Goal: Information Seeking & Learning: Understand process/instructions

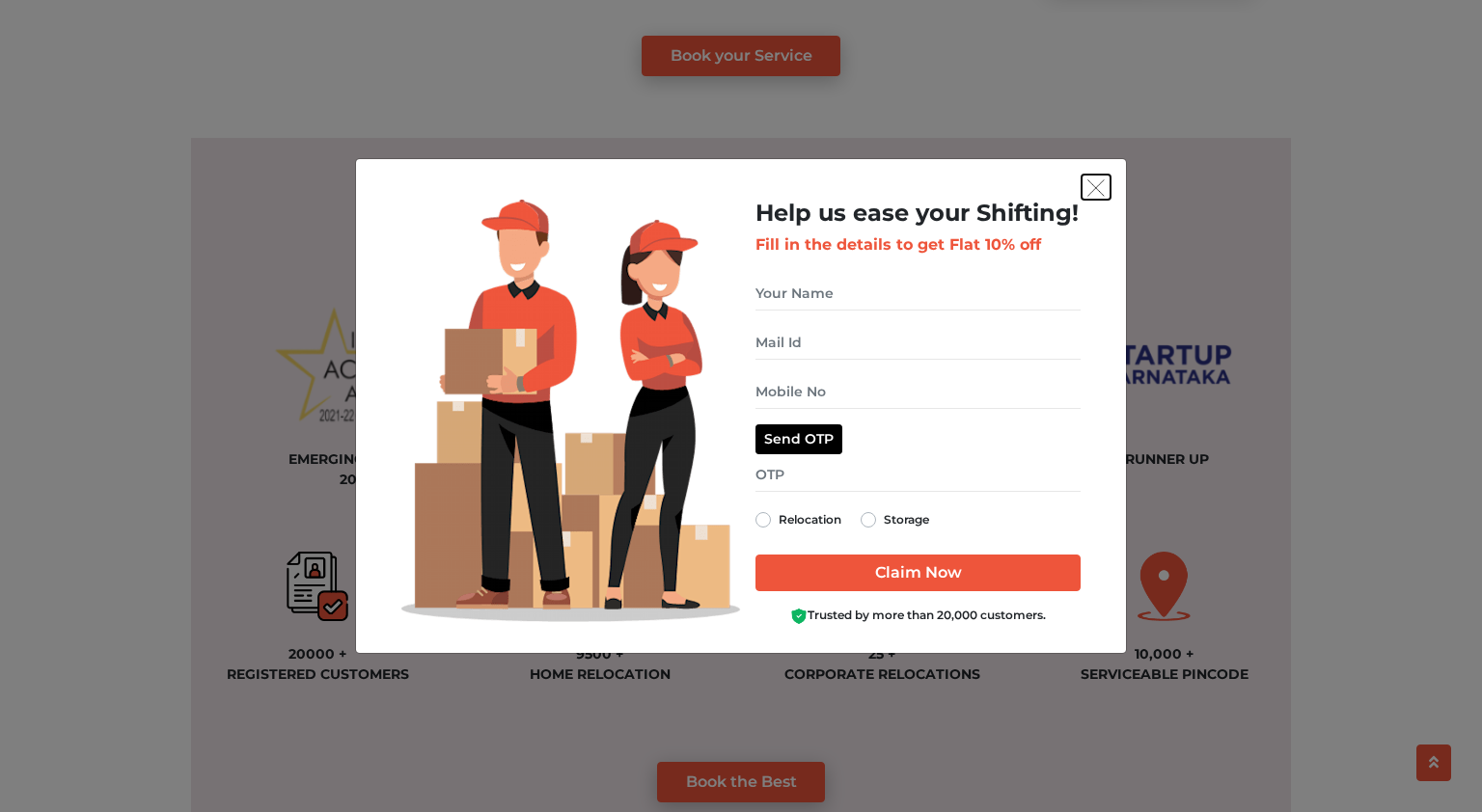
click at [1095, 199] on button "get free quote dialog" at bounding box center [1096, 187] width 29 height 25
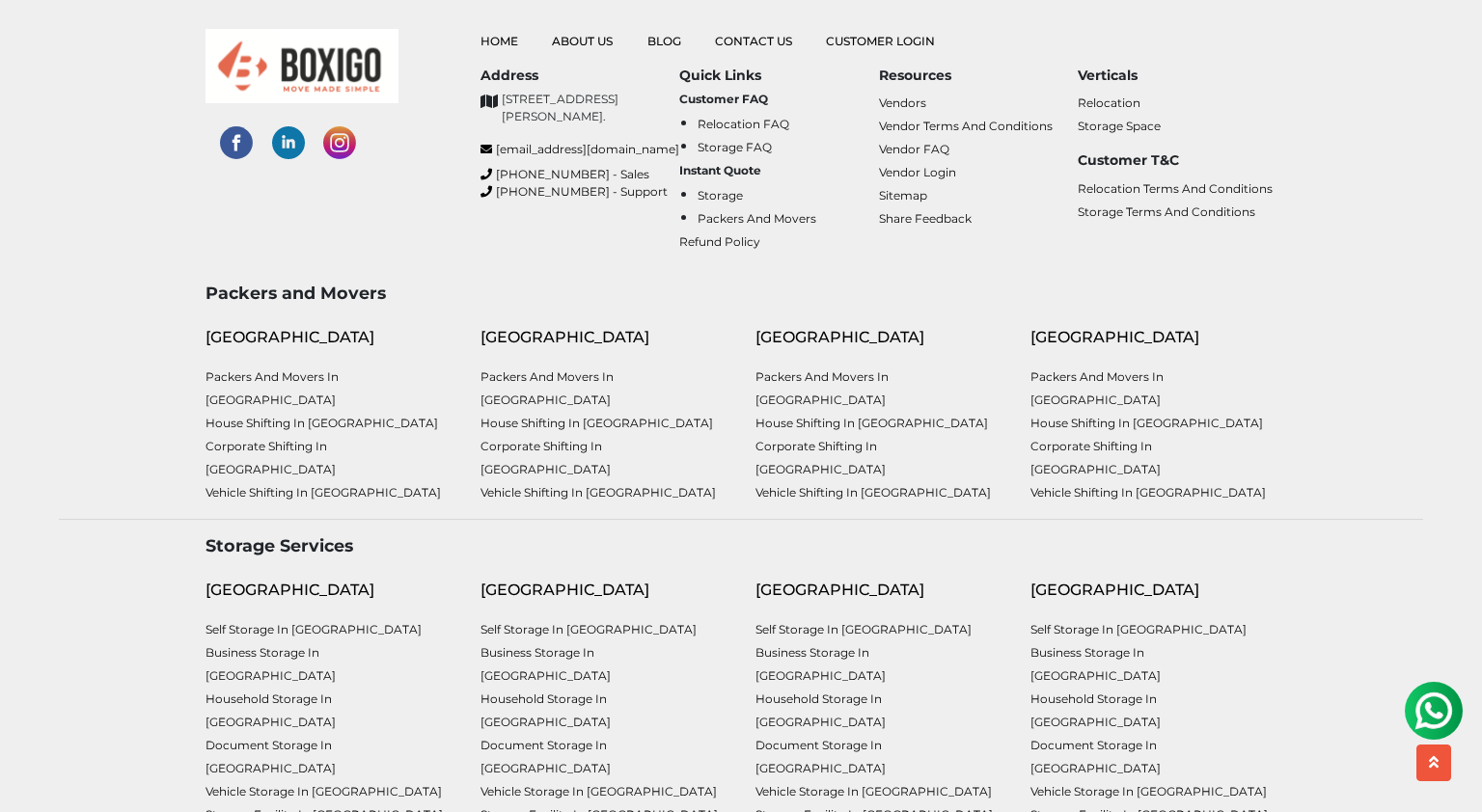
scroll to position [5003, 0]
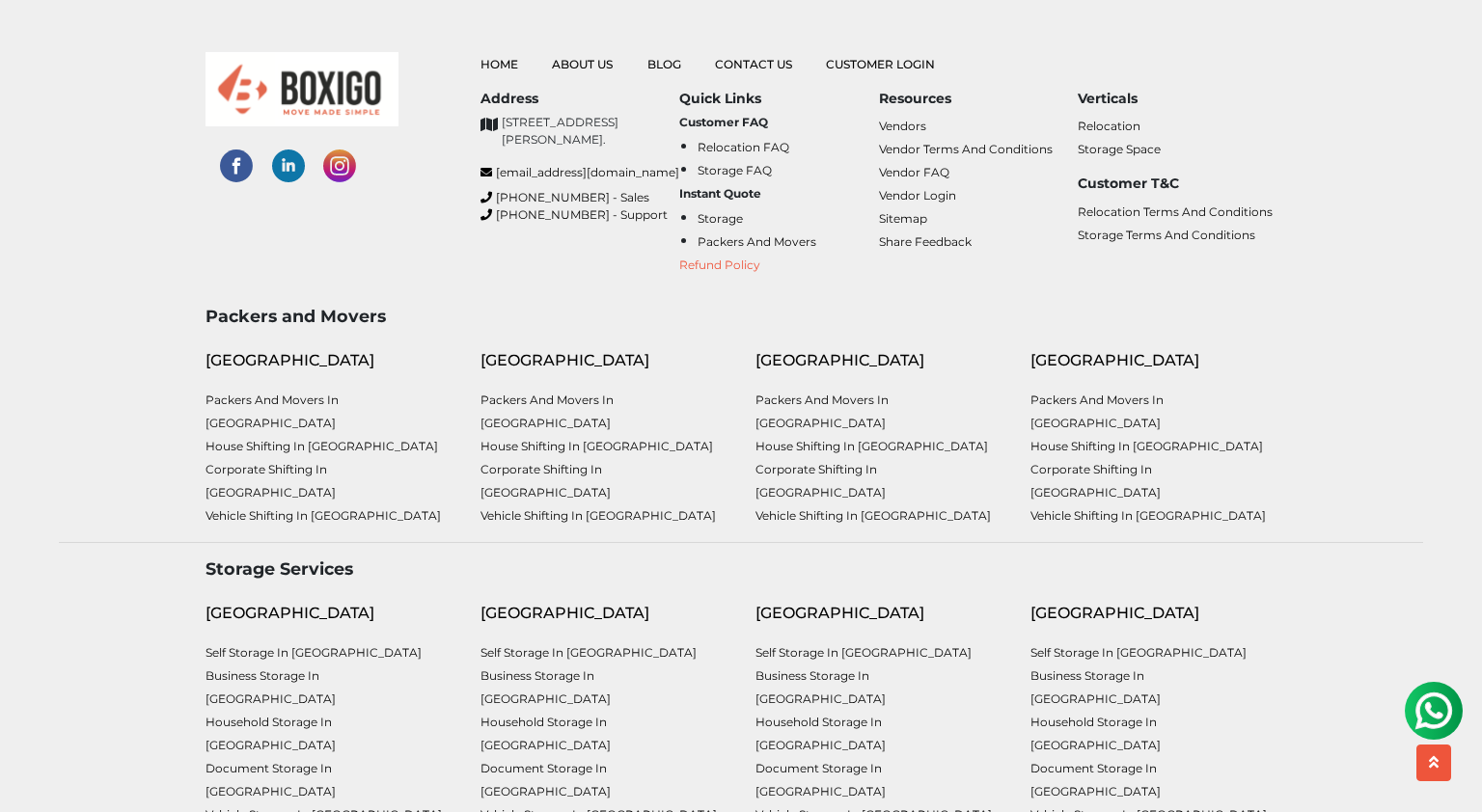
click at [723, 261] on link "Refund Policy" at bounding box center [720, 265] width 81 height 15
click at [1137, 233] on link "Storage Terms and Conditions" at bounding box center [1167, 235] width 178 height 15
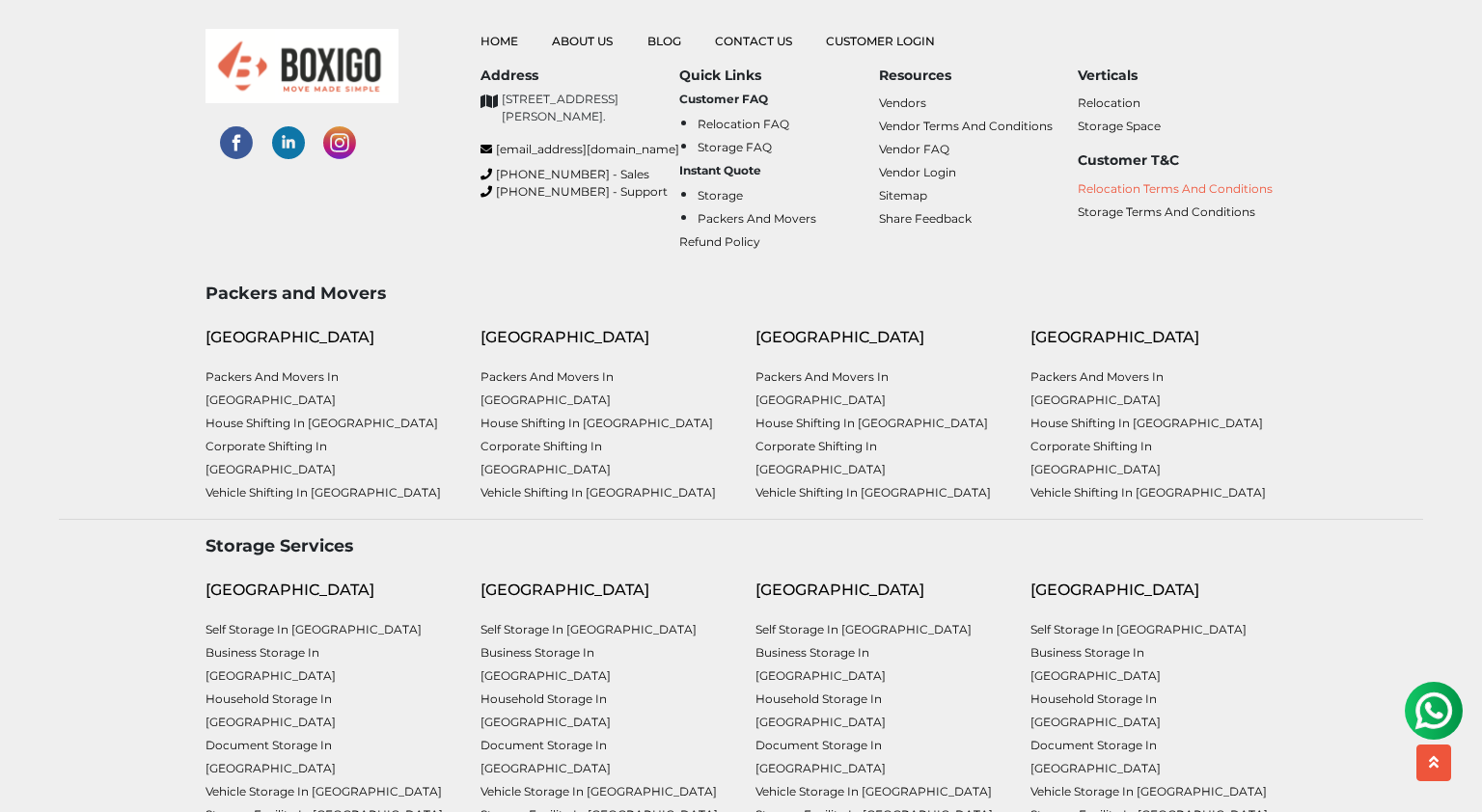
click at [1194, 184] on link "Relocation Terms and Conditions" at bounding box center [1175, 189] width 195 height 15
click at [1186, 211] on link "Storage Terms and Conditions" at bounding box center [1167, 211] width 178 height 15
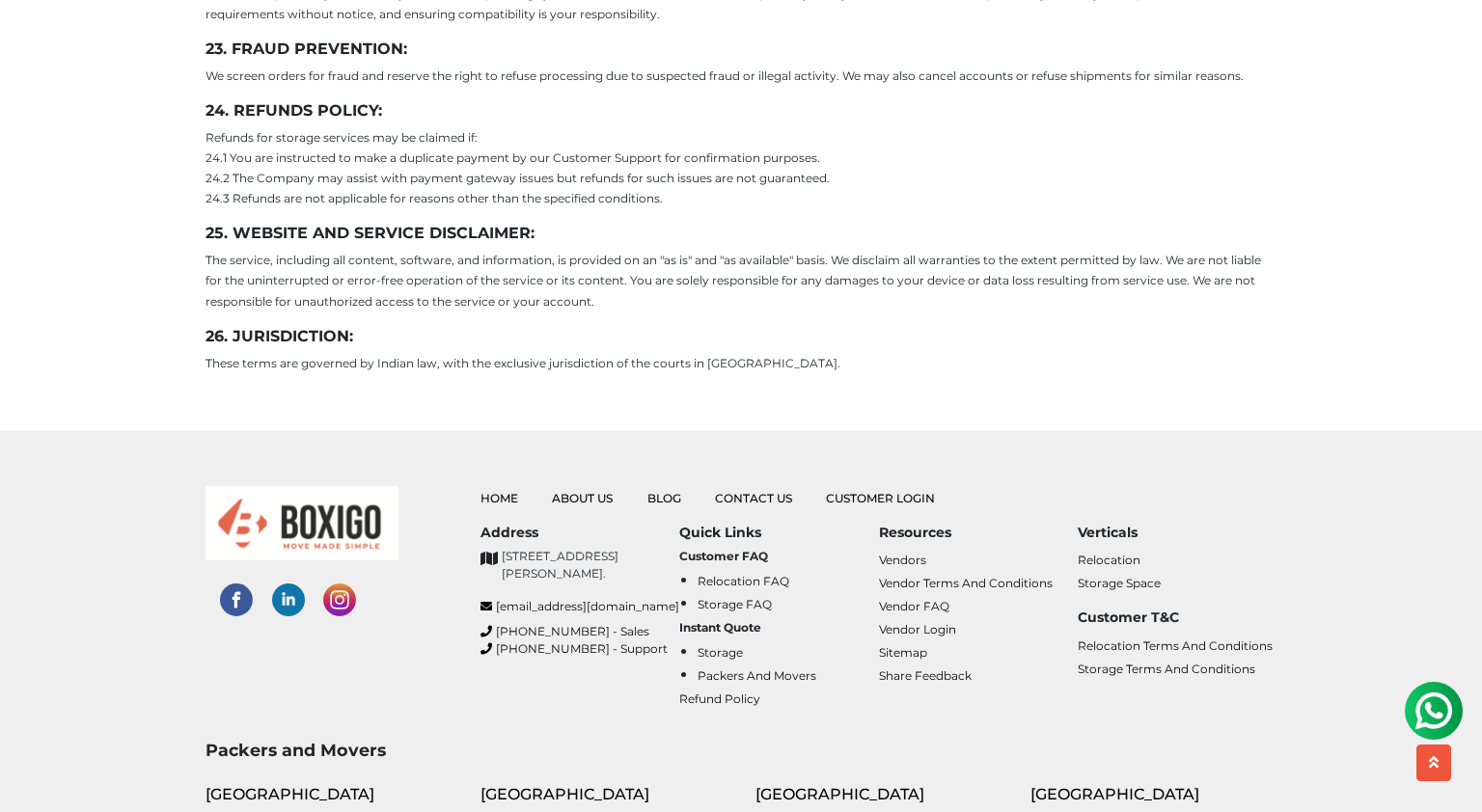
scroll to position [6846, 0]
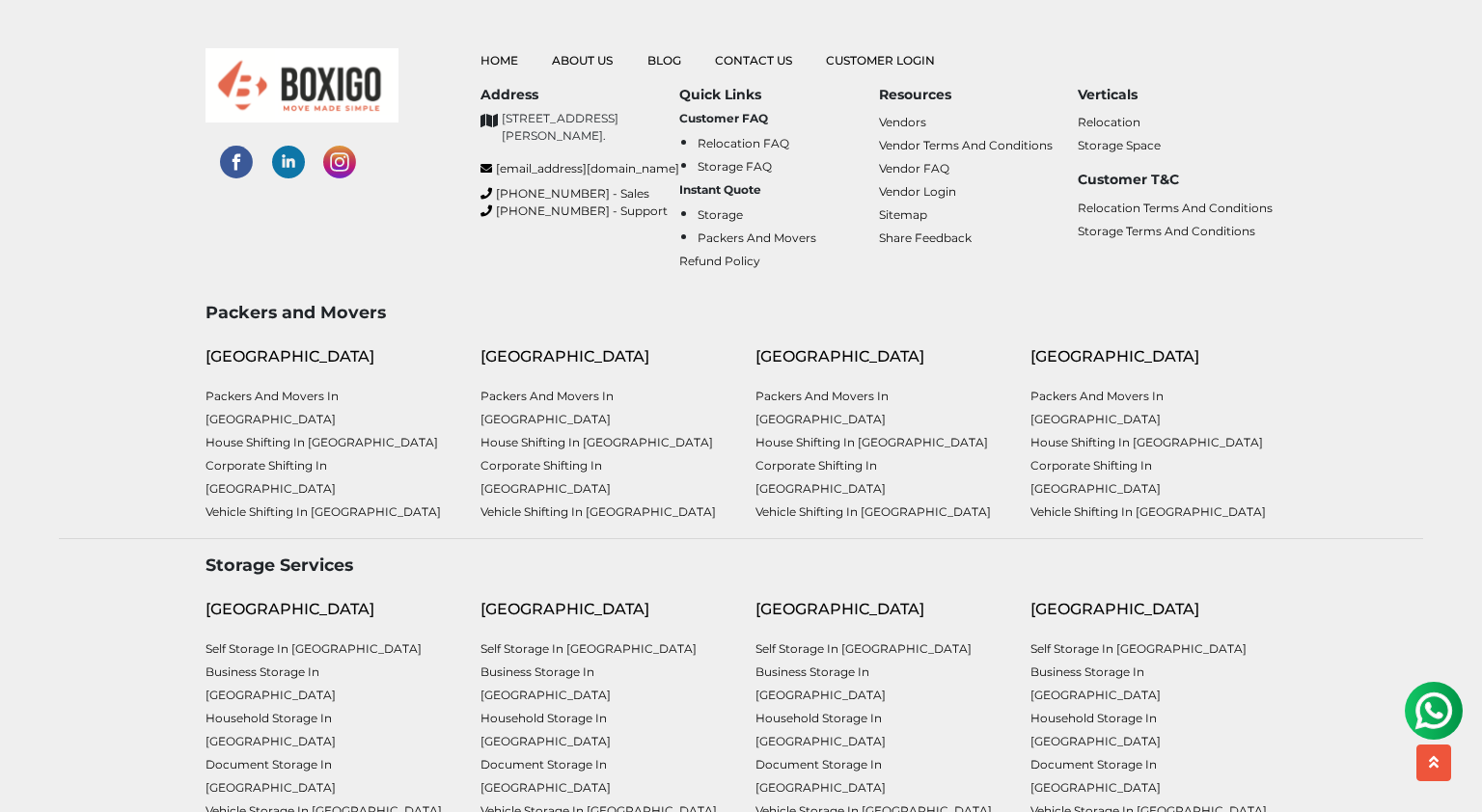
click at [736, 136] on link "Relocation FAQ" at bounding box center [743, 143] width 92 height 15
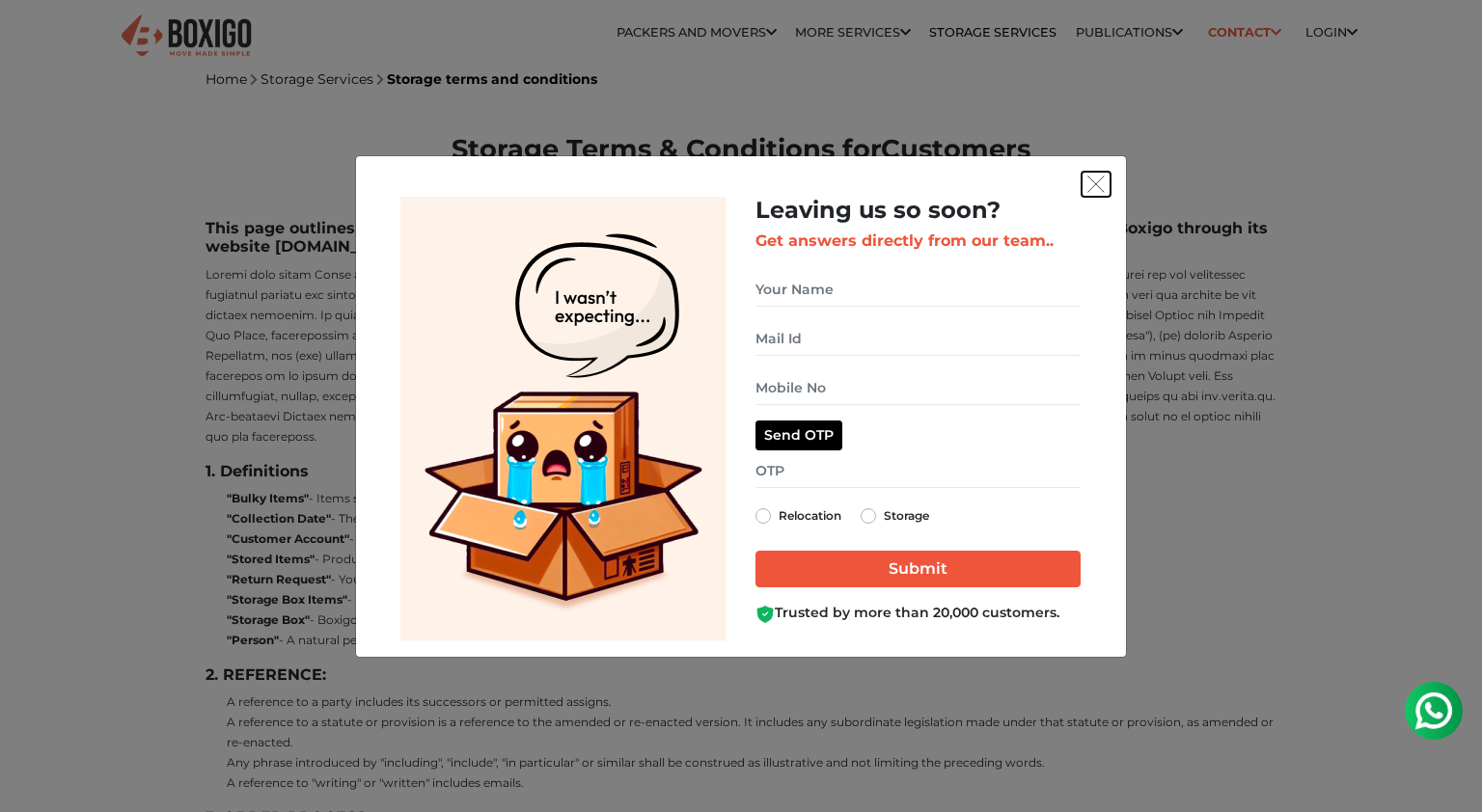
click at [1093, 174] on button "get free quote dialog" at bounding box center [1096, 184] width 29 height 25
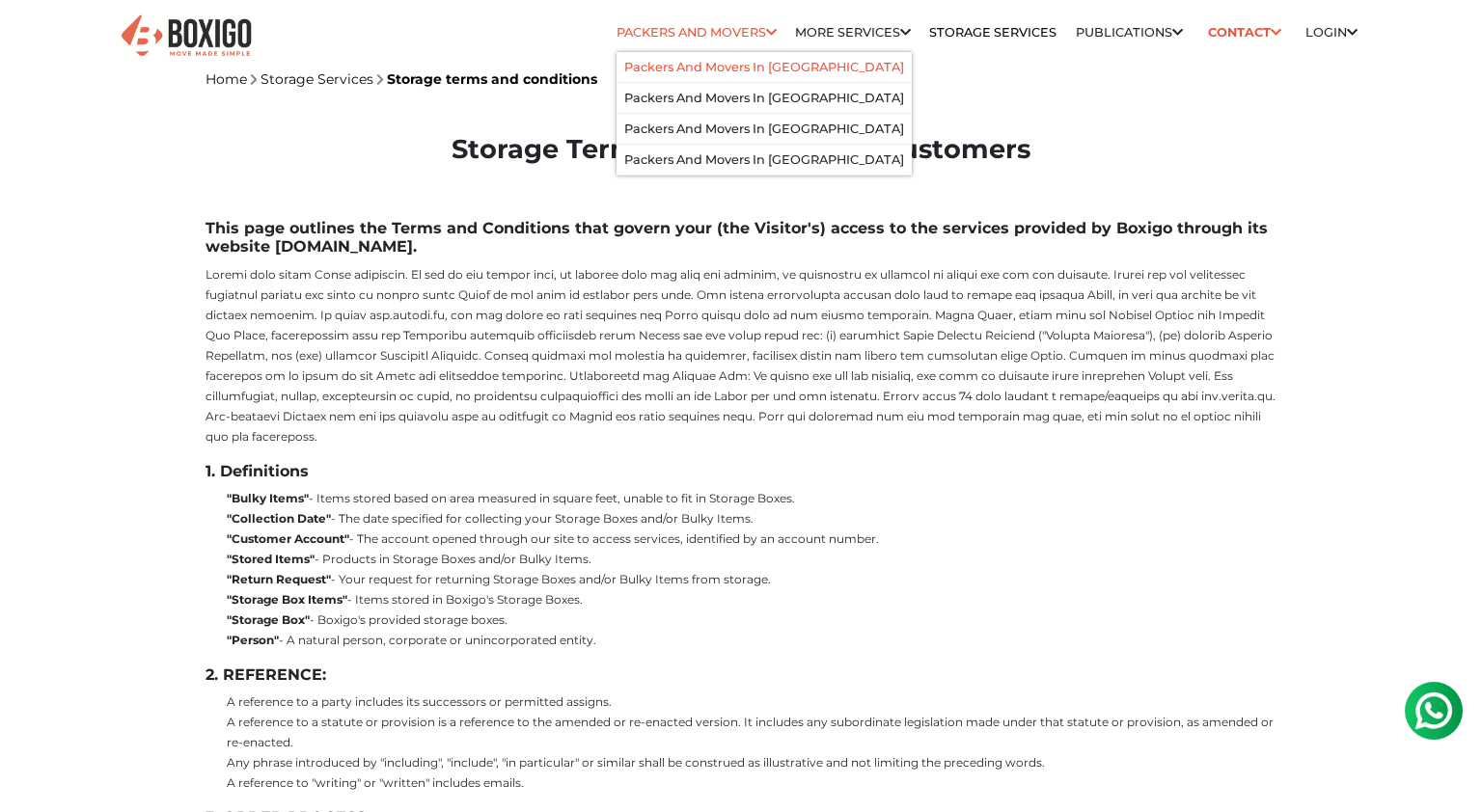
click at [679, 67] on link "Packers and Movers in [GEOGRAPHIC_DATA]" at bounding box center [764, 67] width 280 height 15
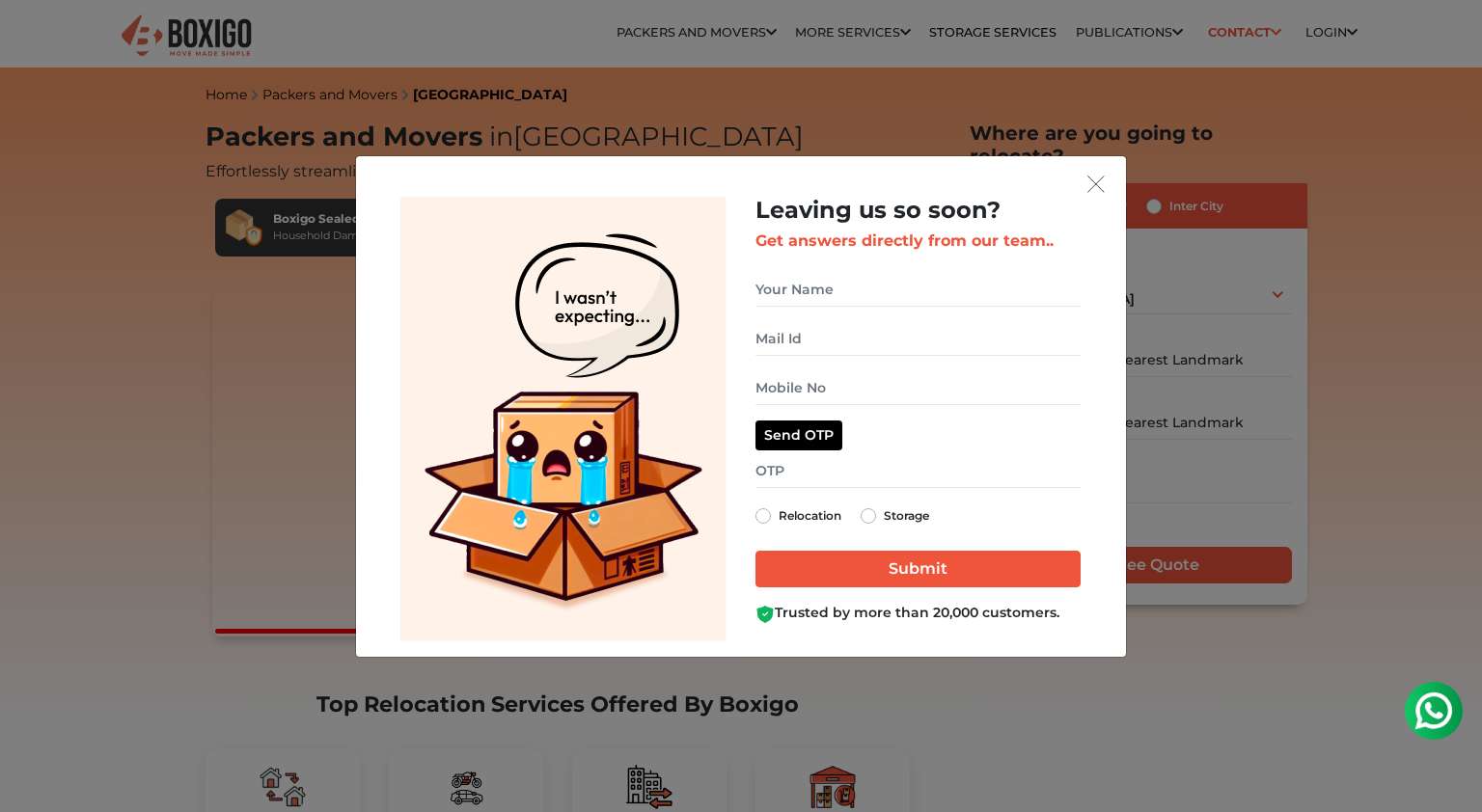
click at [1117, 175] on div "Leaving us so soon? Get answers directly from our team.. Relocation Storage" at bounding box center [740, 406] width 770 height 501
click at [1099, 184] on img "get free quote dialog" at bounding box center [1097, 185] width 18 height 18
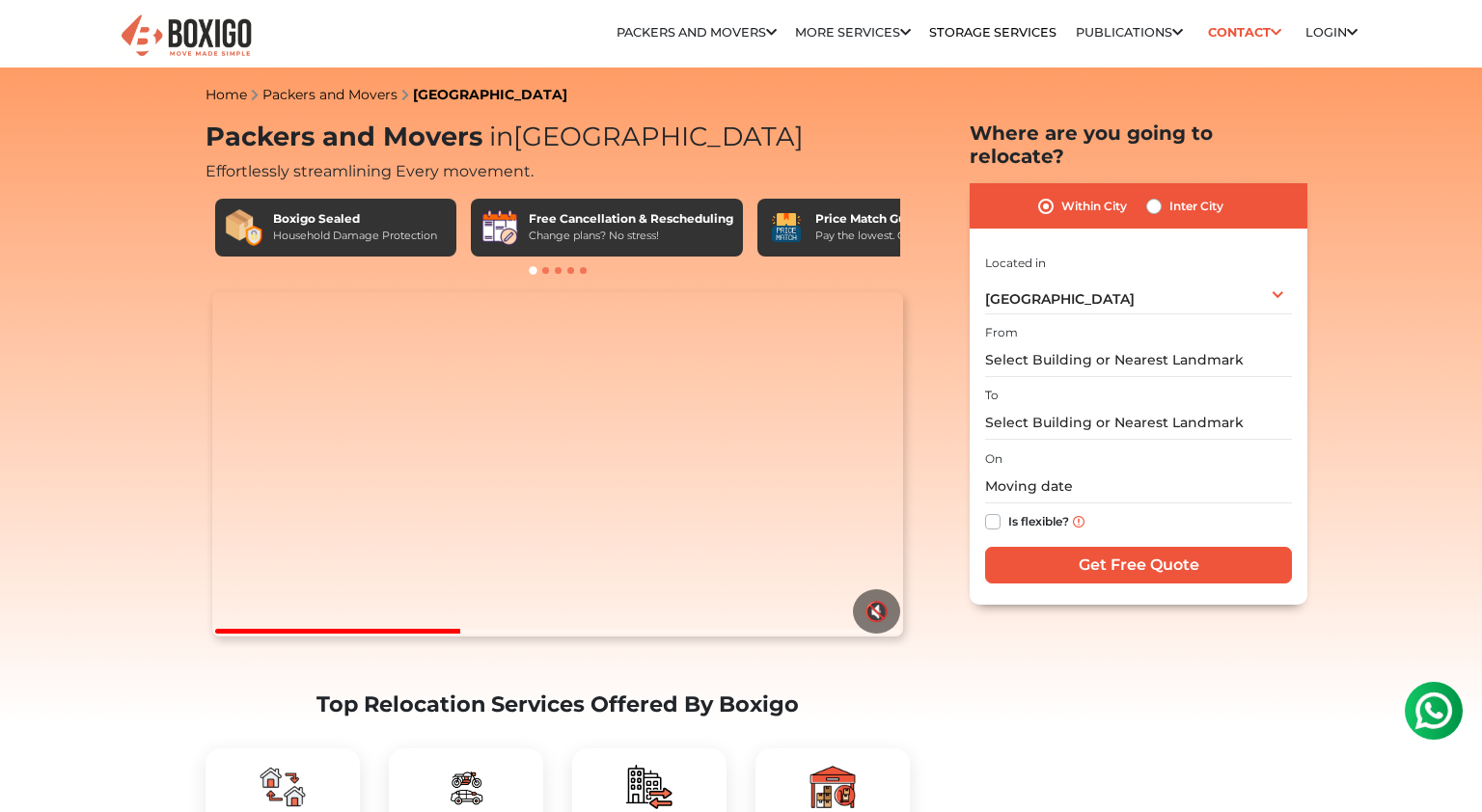
click at [208, 28] on img at bounding box center [186, 37] width 135 height 47
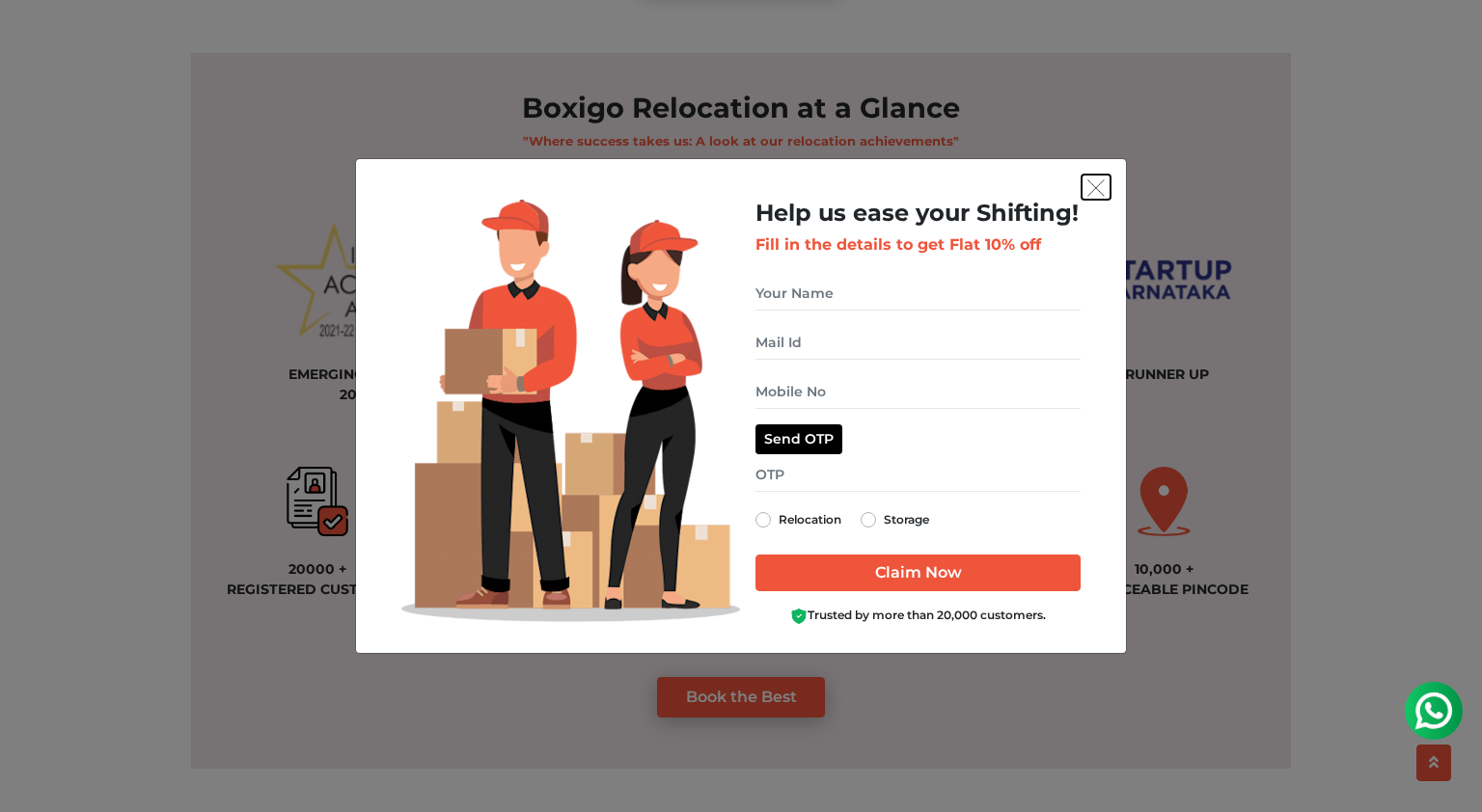
click at [1097, 191] on img "get free quote dialog" at bounding box center [1097, 189] width 18 height 18
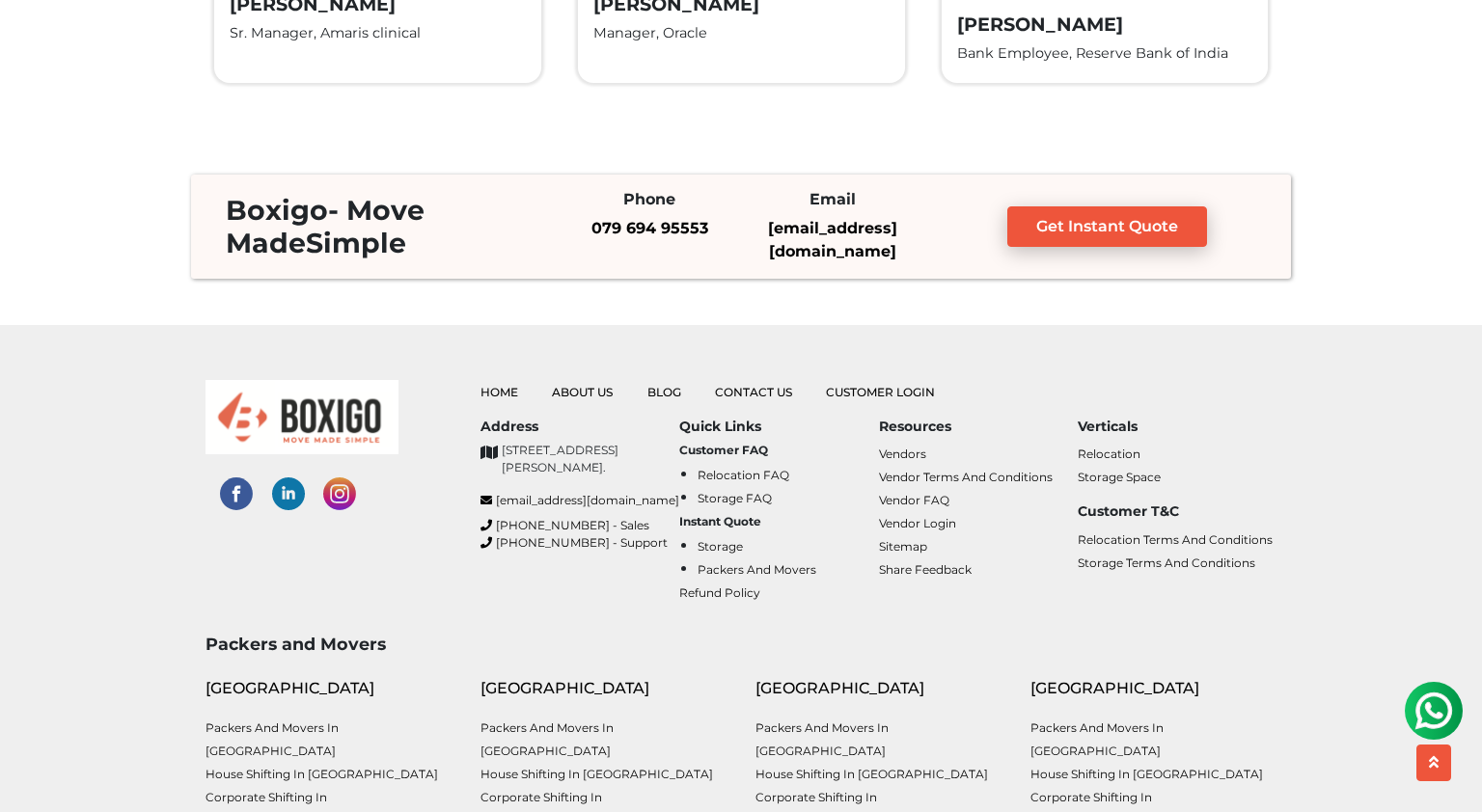
scroll to position [5027, 0]
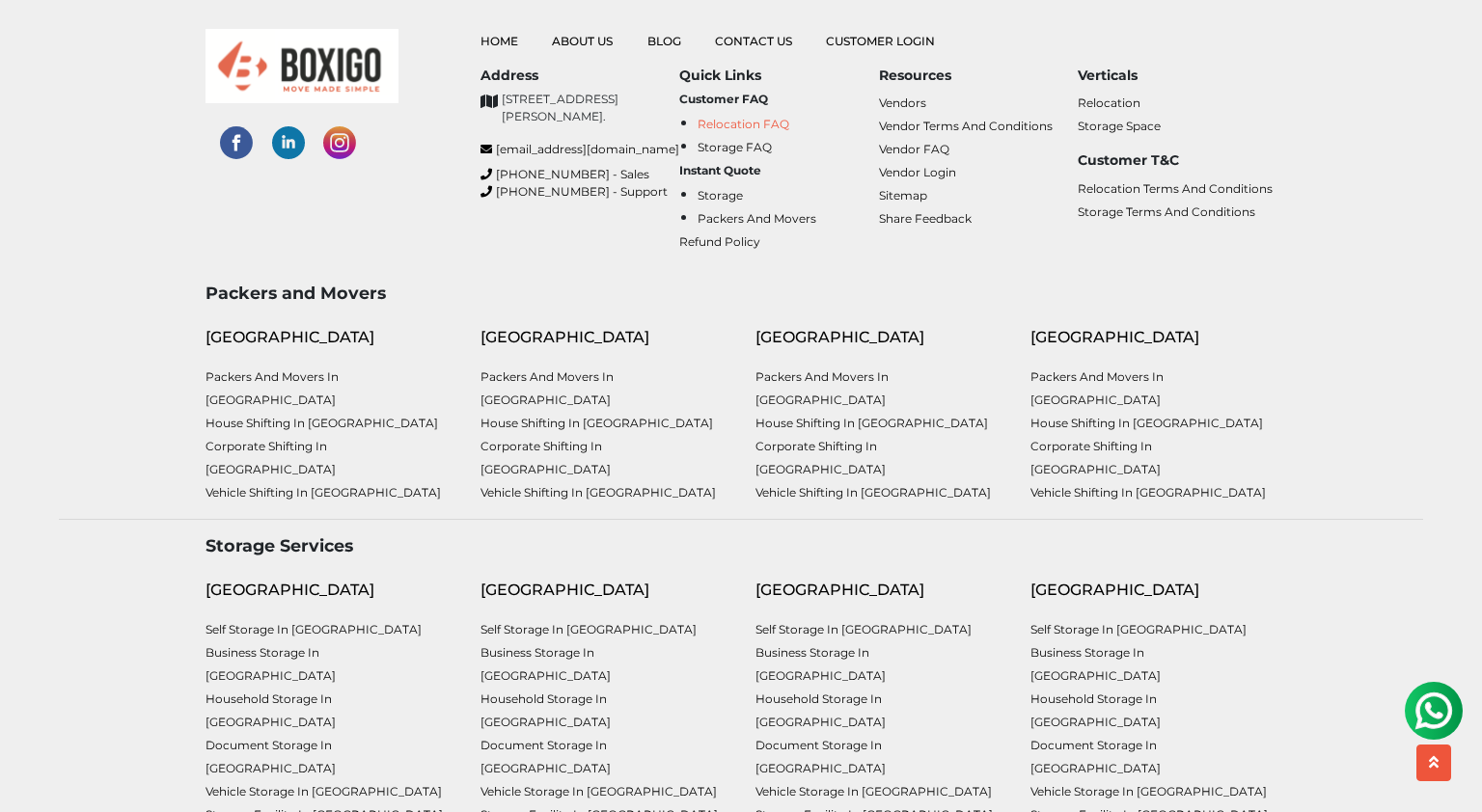
click at [743, 122] on link "Relocation FAQ" at bounding box center [743, 123] width 92 height 15
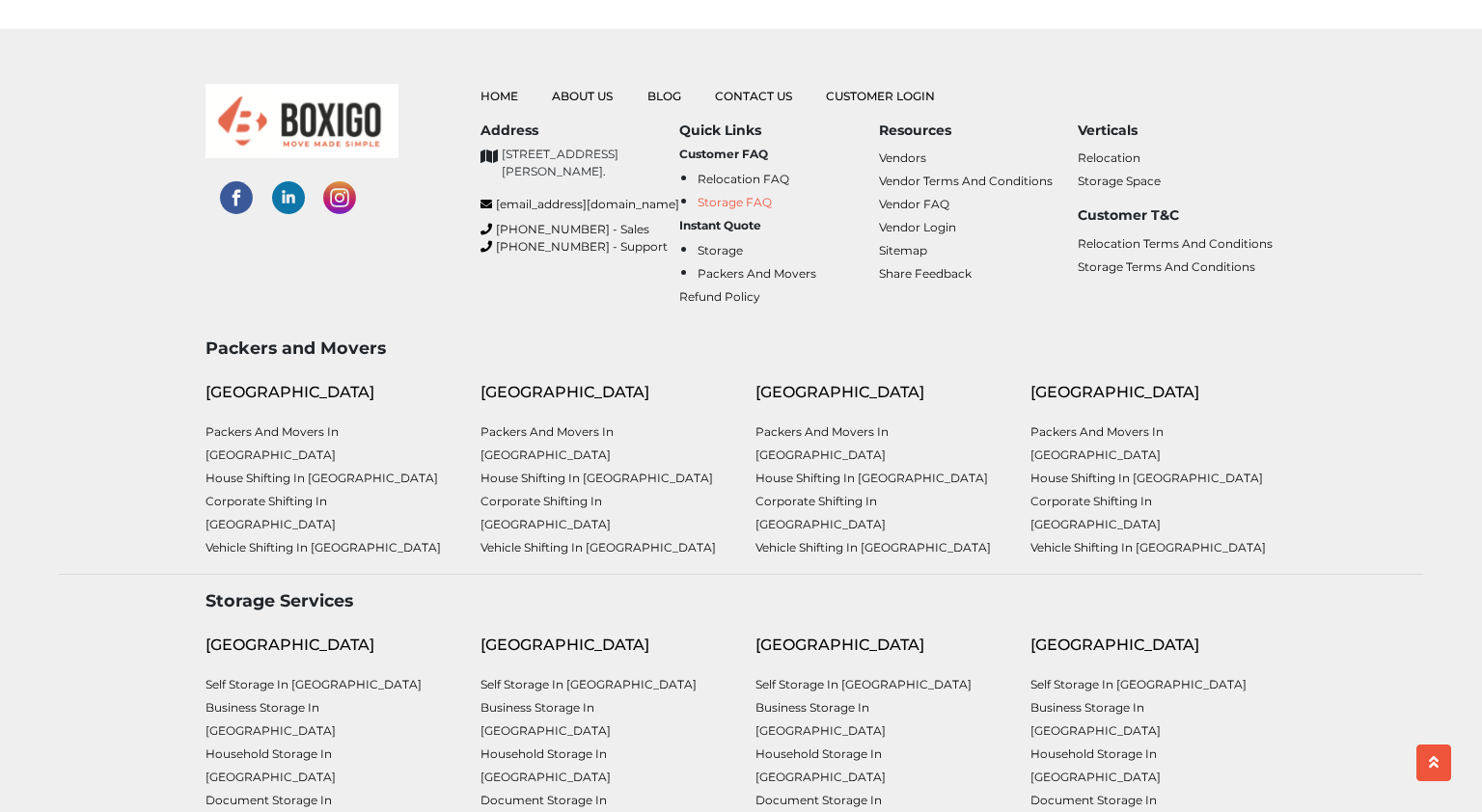
click at [727, 195] on link "Storage FAQ" at bounding box center [734, 202] width 74 height 15
click at [734, 289] on link "Refund Policy" at bounding box center [720, 296] width 81 height 15
click at [925, 174] on link "Vendor Terms and Conditions" at bounding box center [966, 181] width 174 height 15
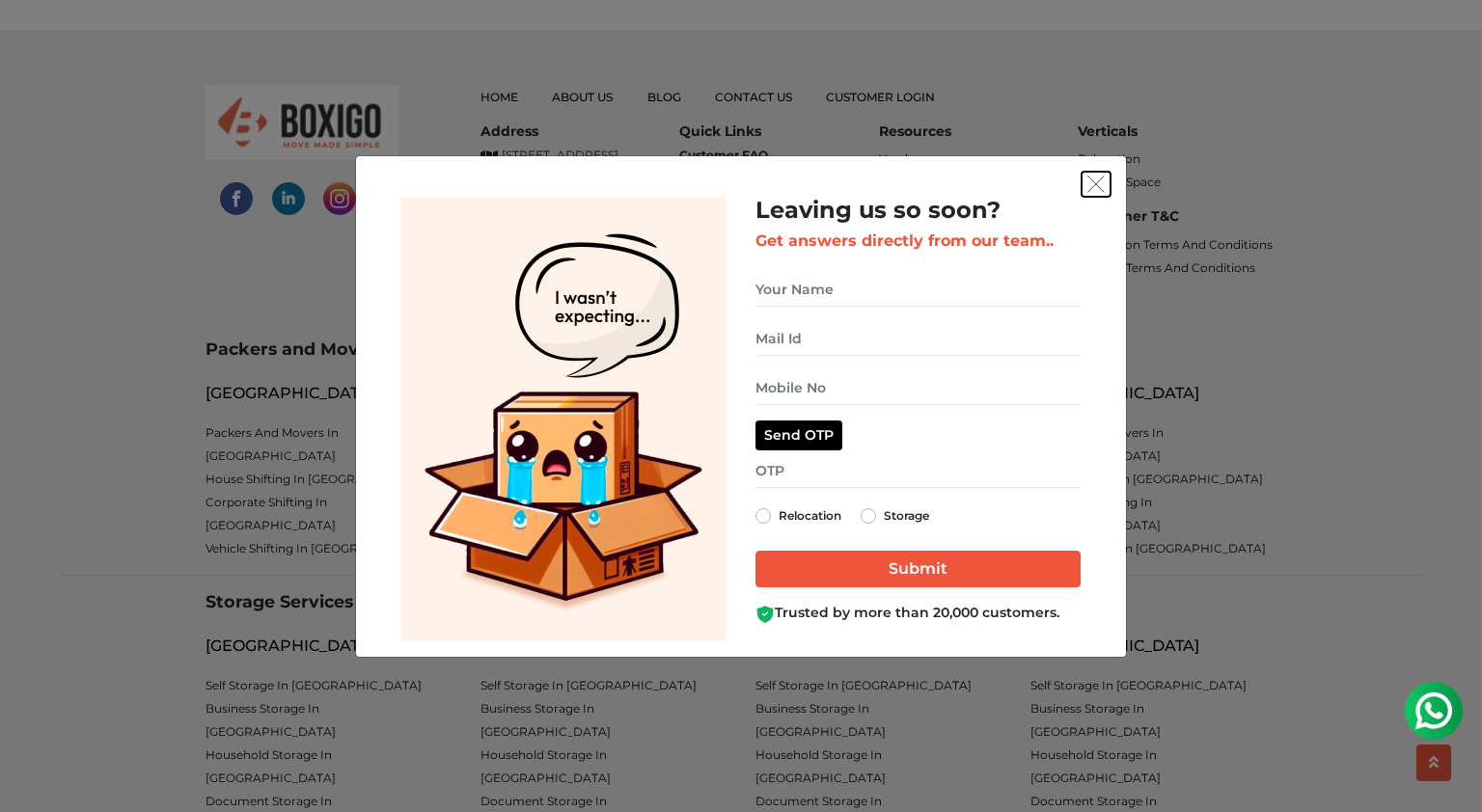
click at [1095, 187] on img "get free quote dialog" at bounding box center [1097, 185] width 18 height 18
